Goal: Contribute content: Add original content to the website for others to see

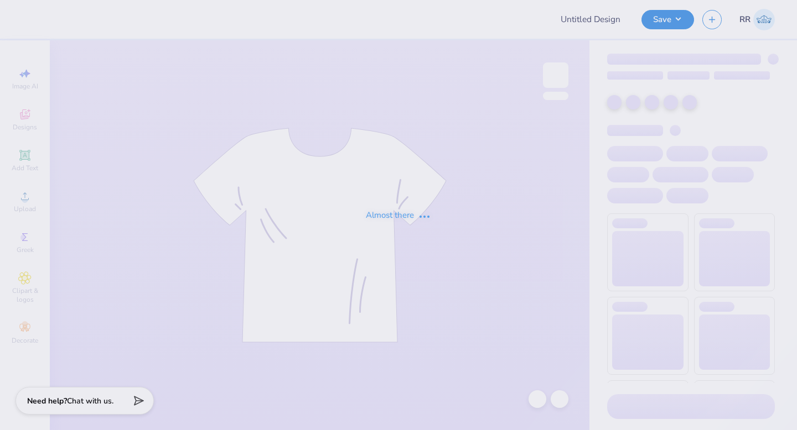
type input "Merch"
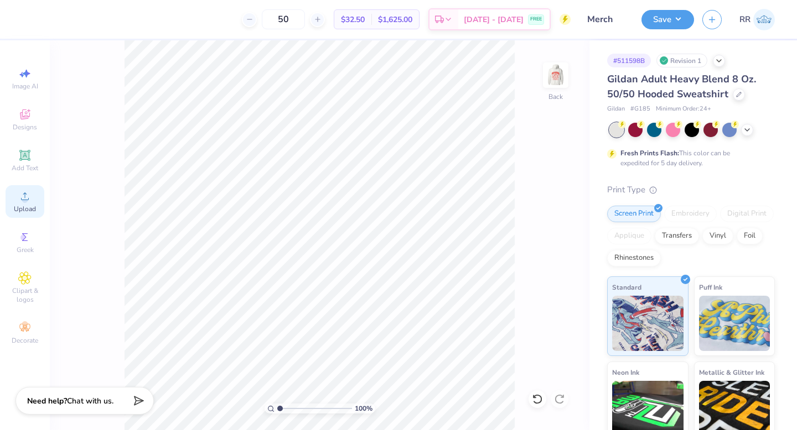
click at [27, 201] on circle at bounding box center [25, 200] width 6 height 6
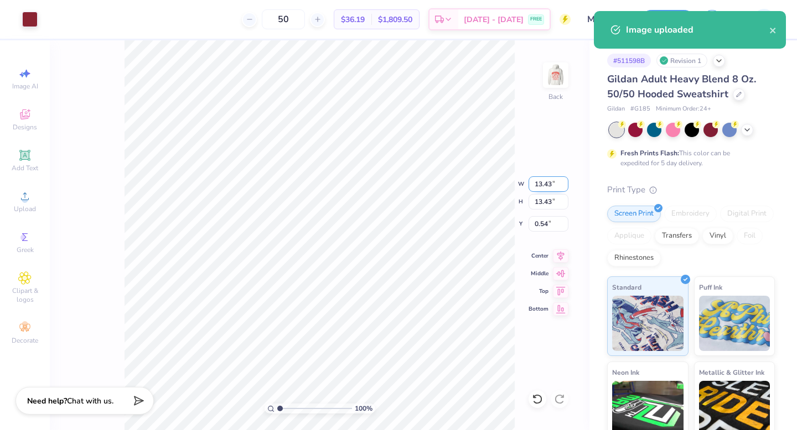
click at [544, 183] on input "13.43" at bounding box center [548, 183] width 40 height 15
type input "3.50"
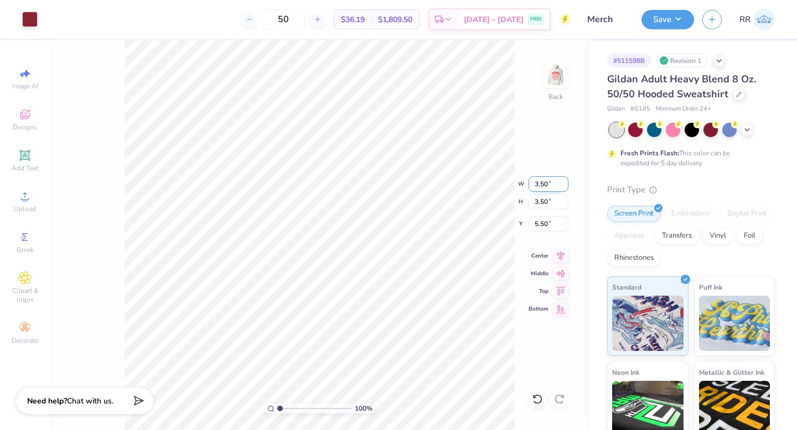
type input "3.00"
click at [548, 84] on img at bounding box center [555, 75] width 44 height 44
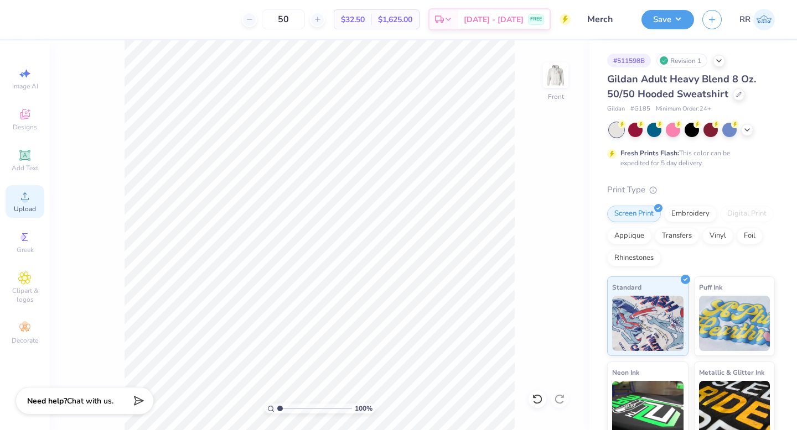
click at [29, 206] on span "Upload" at bounding box center [25, 209] width 22 height 9
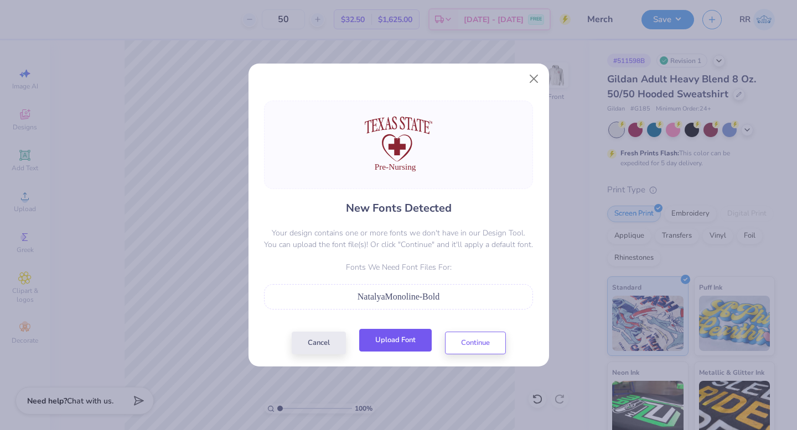
click at [417, 339] on button "Upload Font" at bounding box center [395, 340] width 72 height 23
click at [386, 345] on button "Upload Font" at bounding box center [395, 340] width 72 height 23
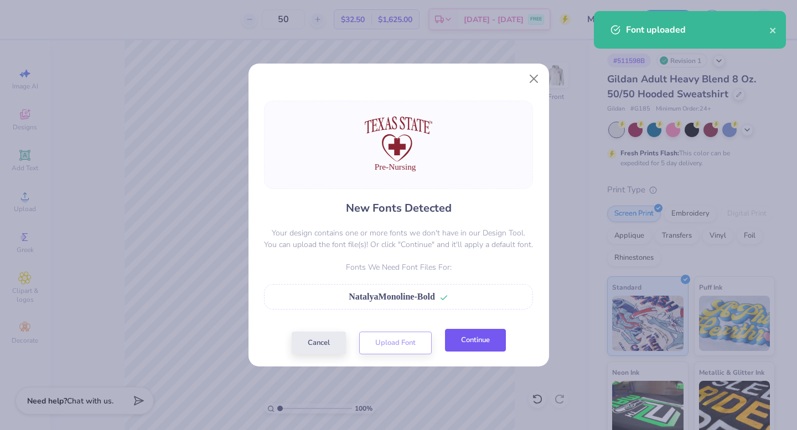
click at [487, 345] on button "Continue" at bounding box center [475, 340] width 61 height 23
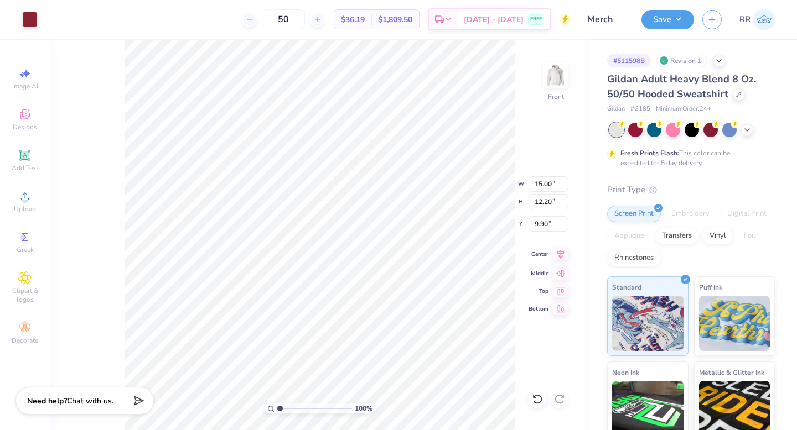
click at [559, 252] on icon at bounding box center [560, 254] width 15 height 13
type input "10.00"
drag, startPoint x: 551, startPoint y: 182, endPoint x: 534, endPoint y: 188, distance: 17.5
click at [537, 185] on input "15.00" at bounding box center [548, 183] width 40 height 15
type input "12.50"
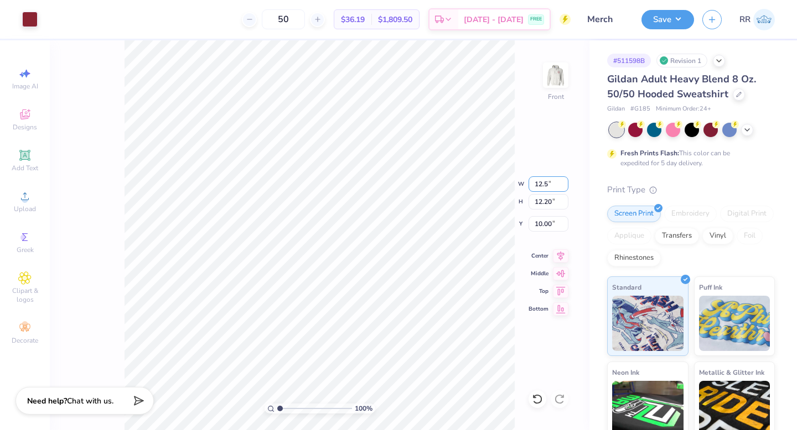
type input "10.17"
drag, startPoint x: 547, startPoint y: 224, endPoint x: 529, endPoint y: 227, distance: 17.9
click at [532, 227] on input "11.02" at bounding box center [548, 223] width 40 height 15
type input "6.00"
click at [565, 250] on icon at bounding box center [560, 254] width 15 height 13
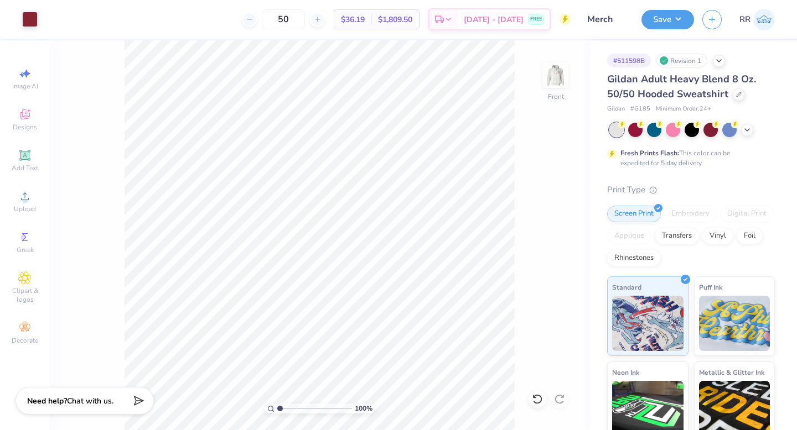
drag, startPoint x: 679, startPoint y: 18, endPoint x: 688, endPoint y: 31, distance: 15.8
click at [679, 18] on button "Save" at bounding box center [667, 19] width 53 height 19
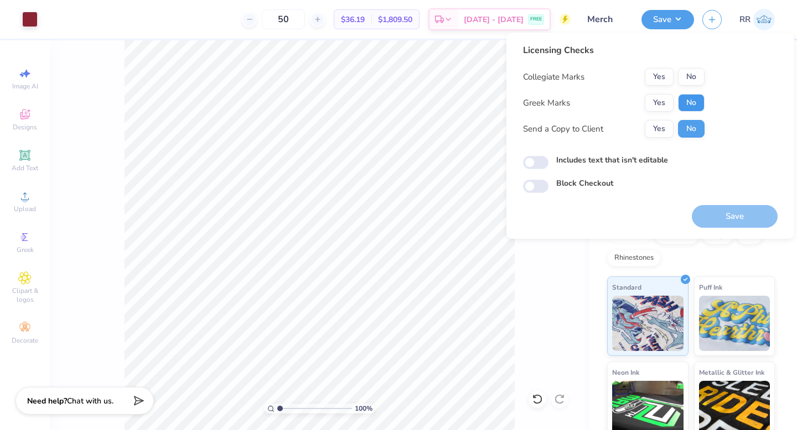
click at [687, 106] on button "No" at bounding box center [691, 103] width 27 height 18
click at [661, 83] on button "Yes" at bounding box center [659, 77] width 29 height 18
drag, startPoint x: 717, startPoint y: 219, endPoint x: 730, endPoint y: 212, distance: 14.8
click at [723, 217] on button "Save" at bounding box center [735, 216] width 86 height 23
